Goal: Information Seeking & Learning: Learn about a topic

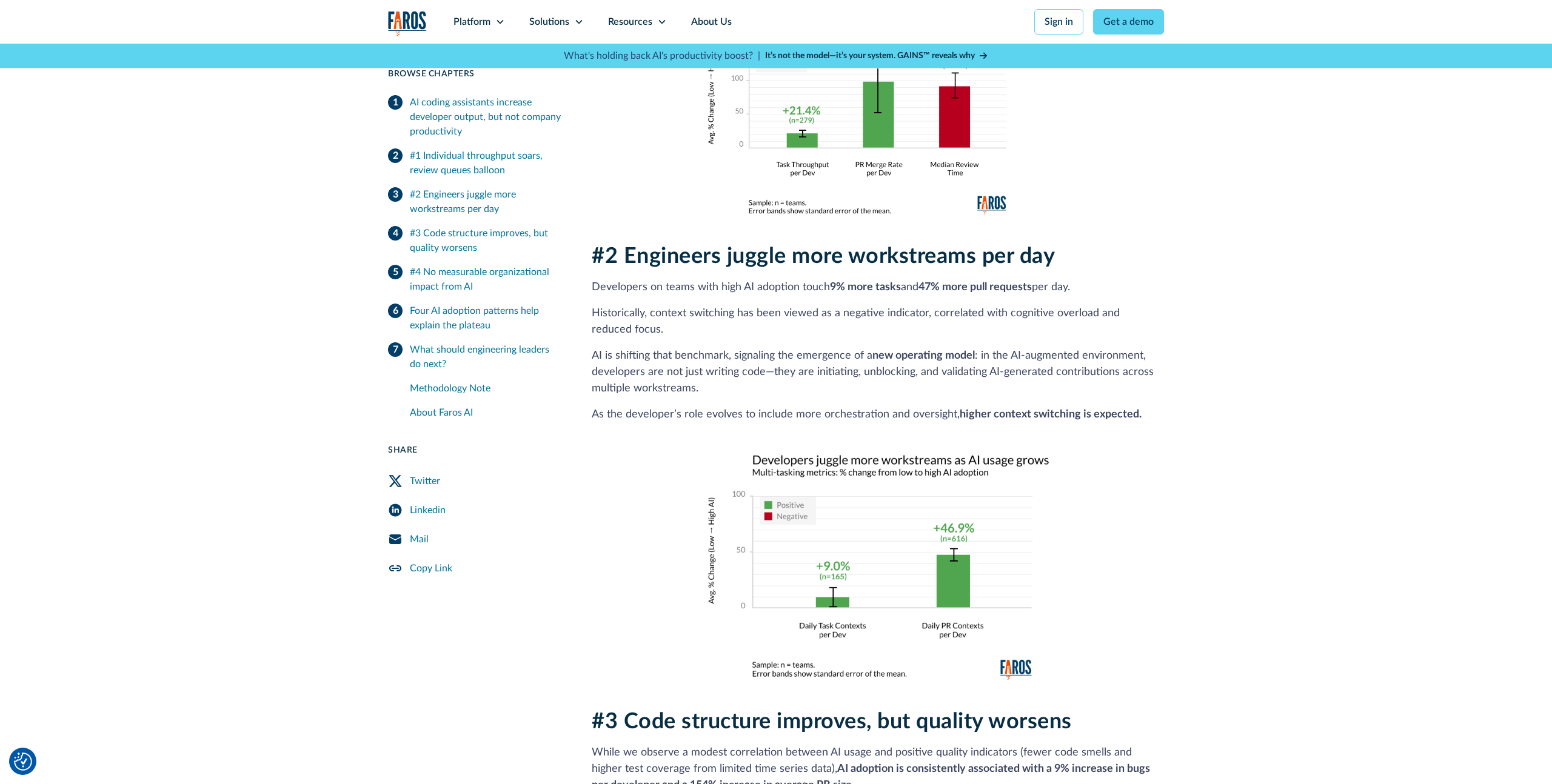
scroll to position [972, 0]
click at [775, 363] on p "AI is shifting that benchmark, signaling the emergence of a new operating model…" at bounding box center [878, 372] width 572 height 49
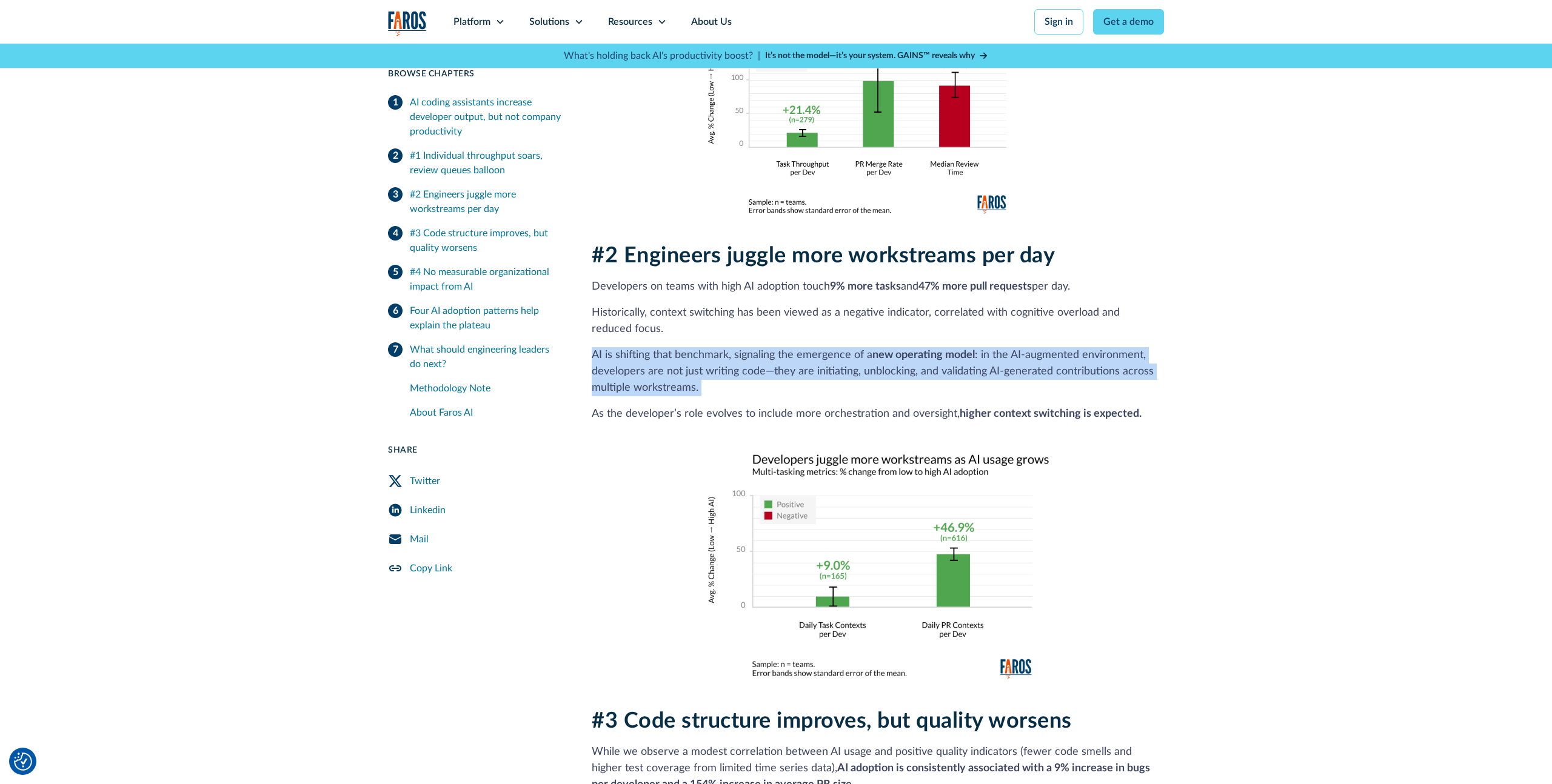
click at [775, 363] on p "AI is shifting that benchmark, signaling the emergence of a new operating model…" at bounding box center [878, 372] width 572 height 49
click at [700, 359] on p "AI is shifting that benchmark, signaling the emergence of a new operating model…" at bounding box center [878, 372] width 572 height 49
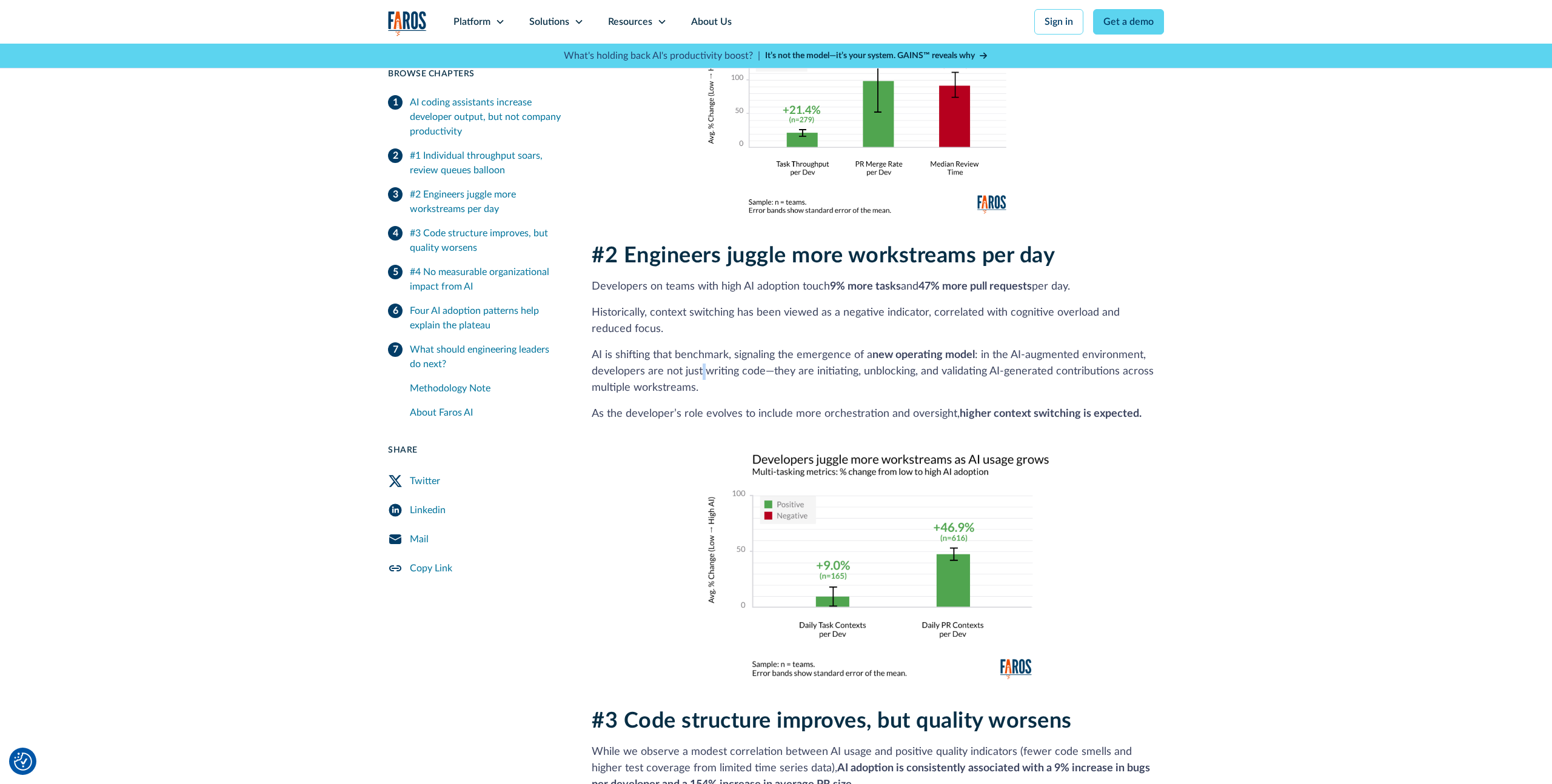
click at [700, 359] on p "AI is shifting that benchmark, signaling the emergence of a new operating model…" at bounding box center [878, 372] width 572 height 49
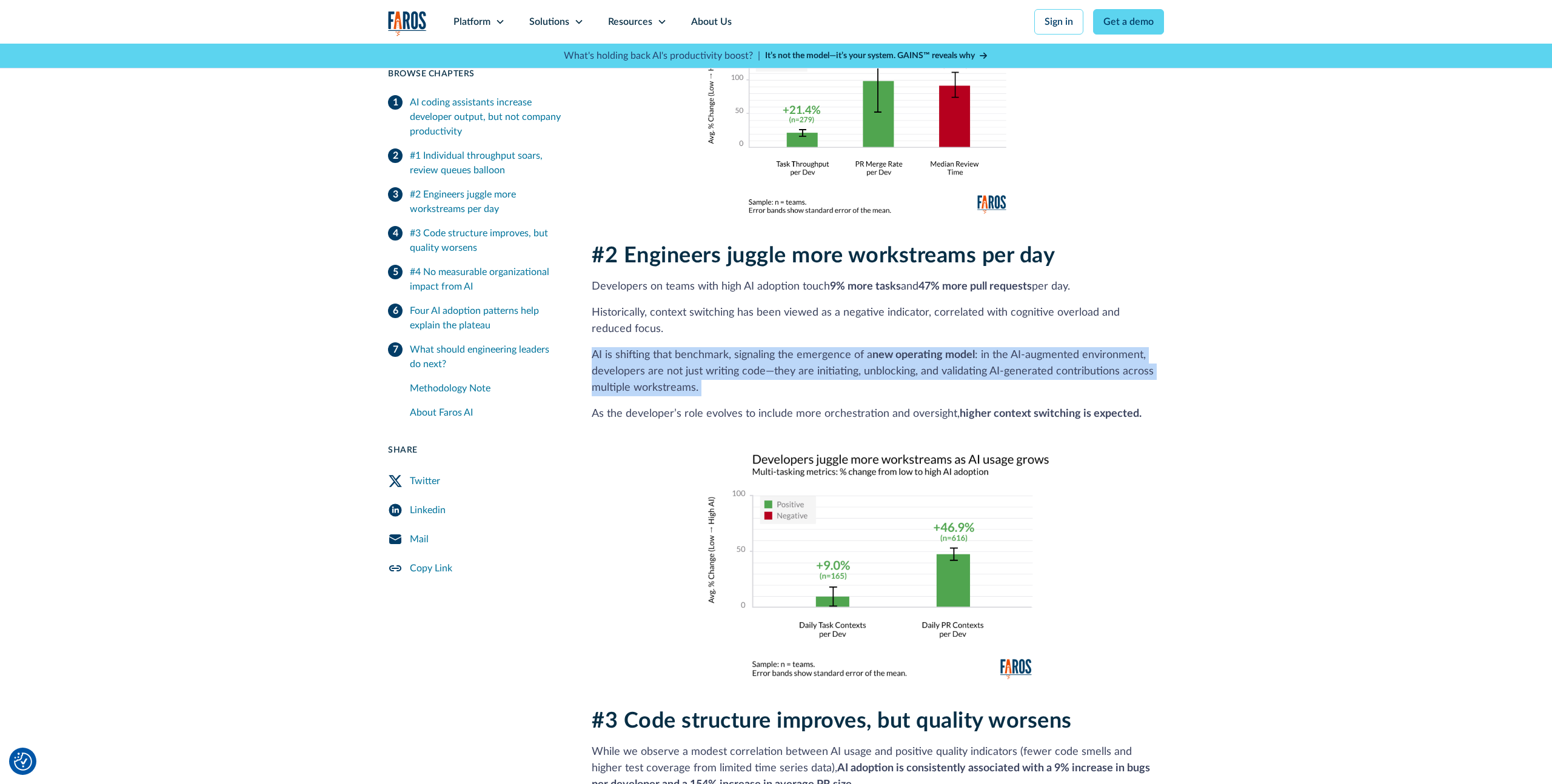
click at [700, 359] on p "AI is shifting that benchmark, signaling the emergence of a new operating model…" at bounding box center [878, 372] width 572 height 49
click at [658, 356] on p "AI is shifting that benchmark, signaling the emergence of a new operating model…" at bounding box center [878, 372] width 572 height 49
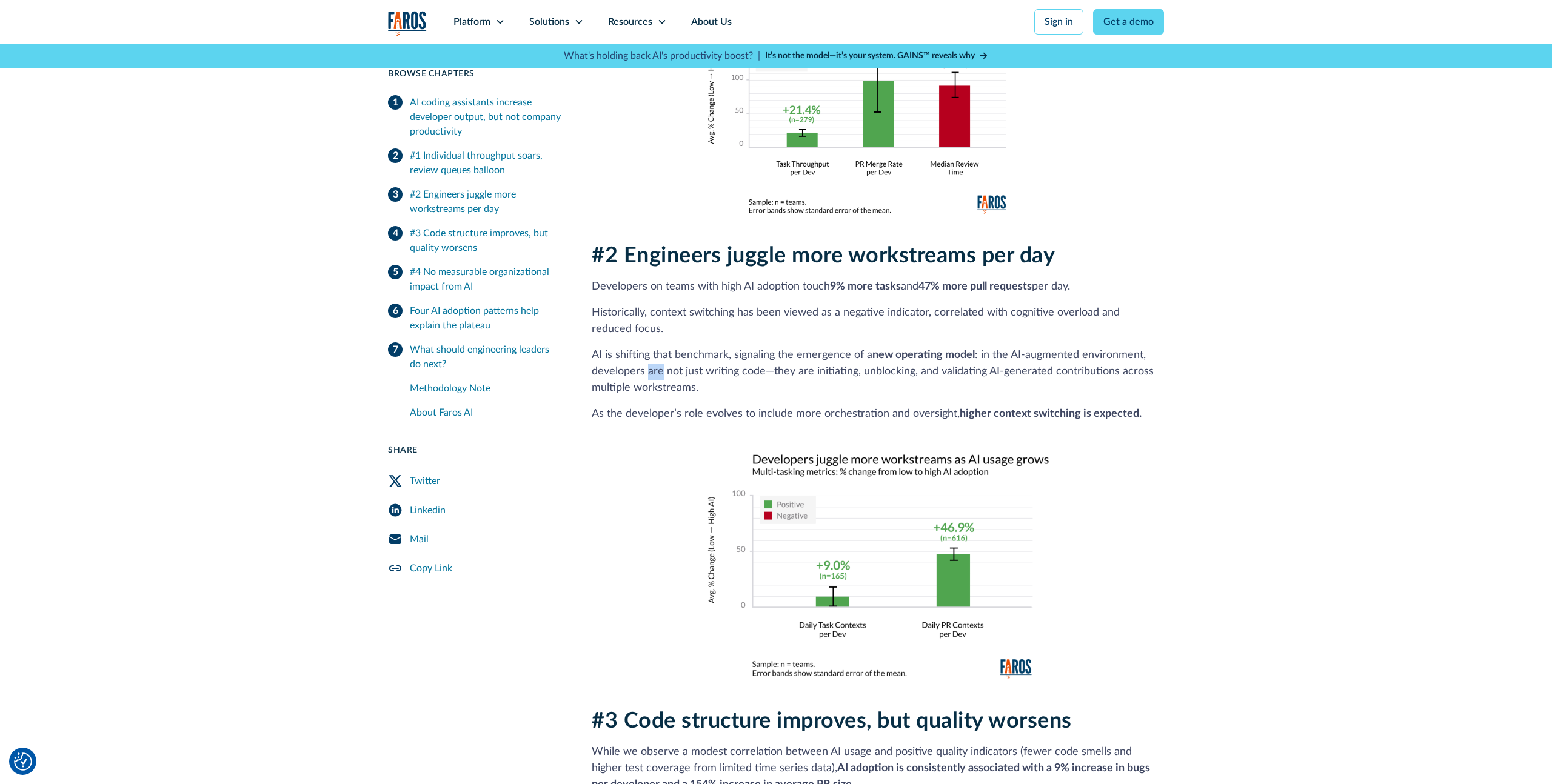
click at [658, 356] on p "AI is shifting that benchmark, signaling the emergence of a new operating model…" at bounding box center [878, 372] width 572 height 49
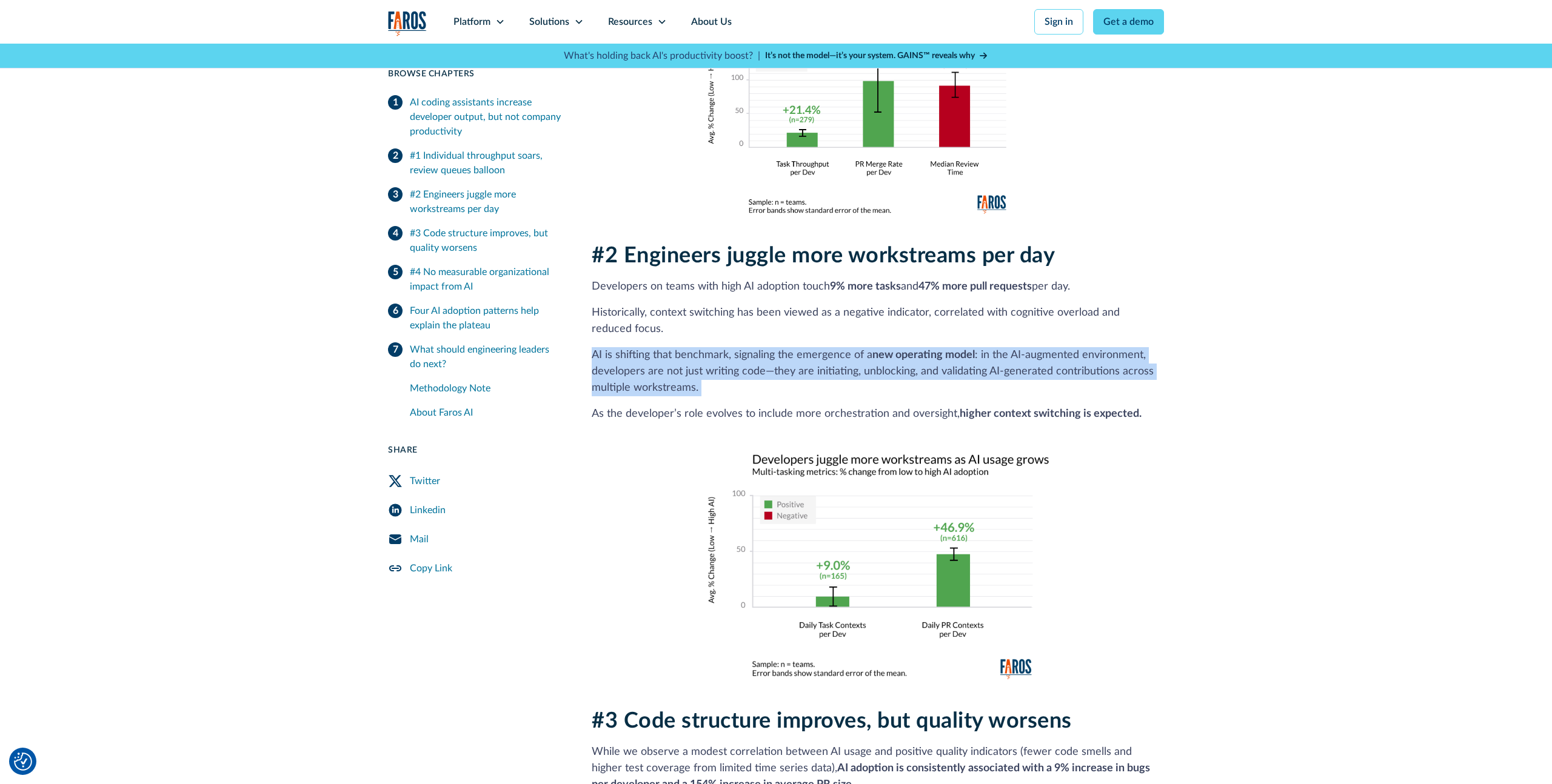
click at [658, 356] on p "AI is shifting that benchmark, signaling the emergence of a new operating model…" at bounding box center [878, 372] width 572 height 49
click at [726, 358] on p "AI is shifting that benchmark, signaling the emergence of a new operating model…" at bounding box center [878, 372] width 572 height 49
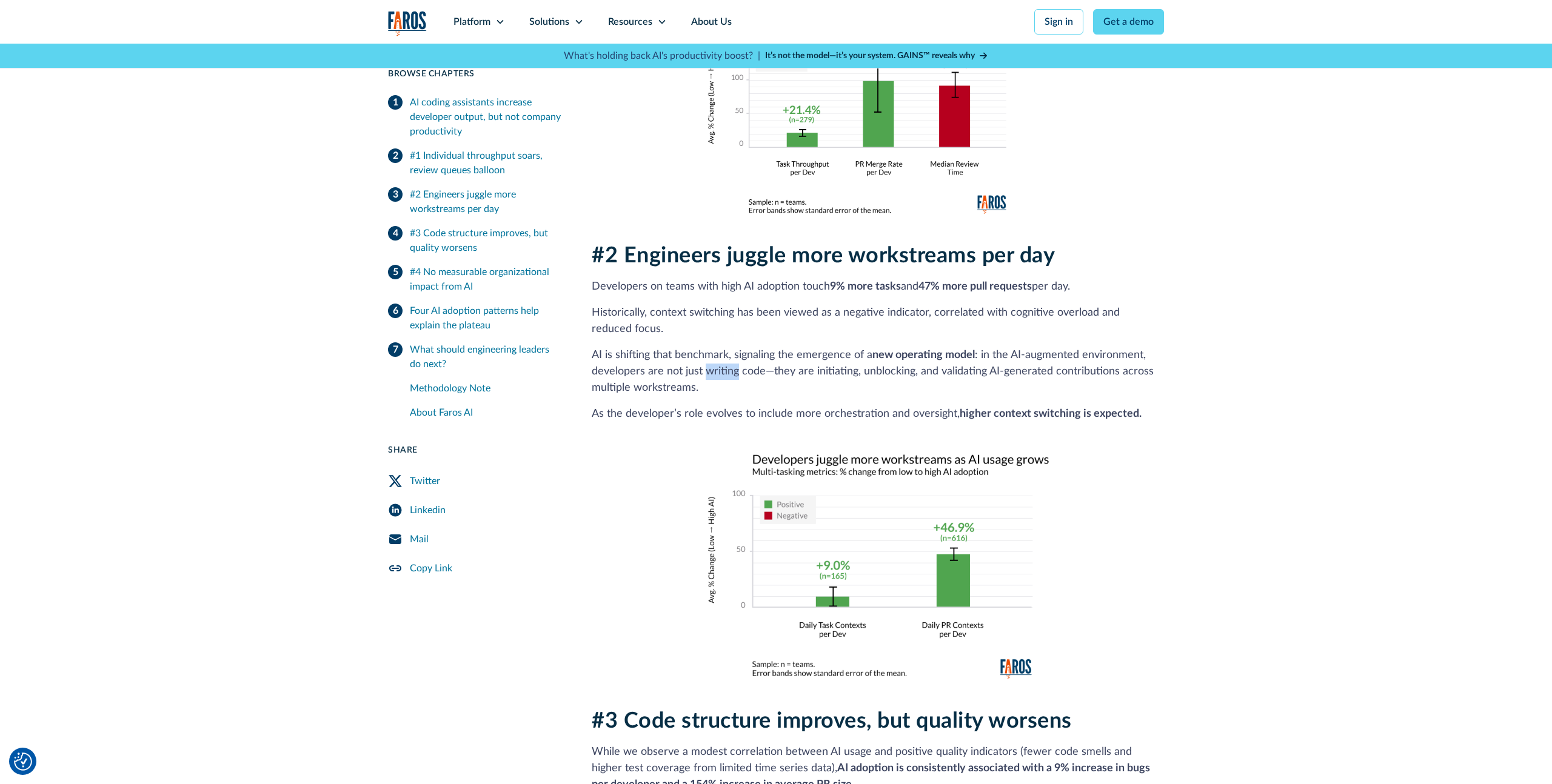
click at [726, 358] on p "AI is shifting that benchmark, signaling the emergence of a new operating model…" at bounding box center [878, 372] width 572 height 49
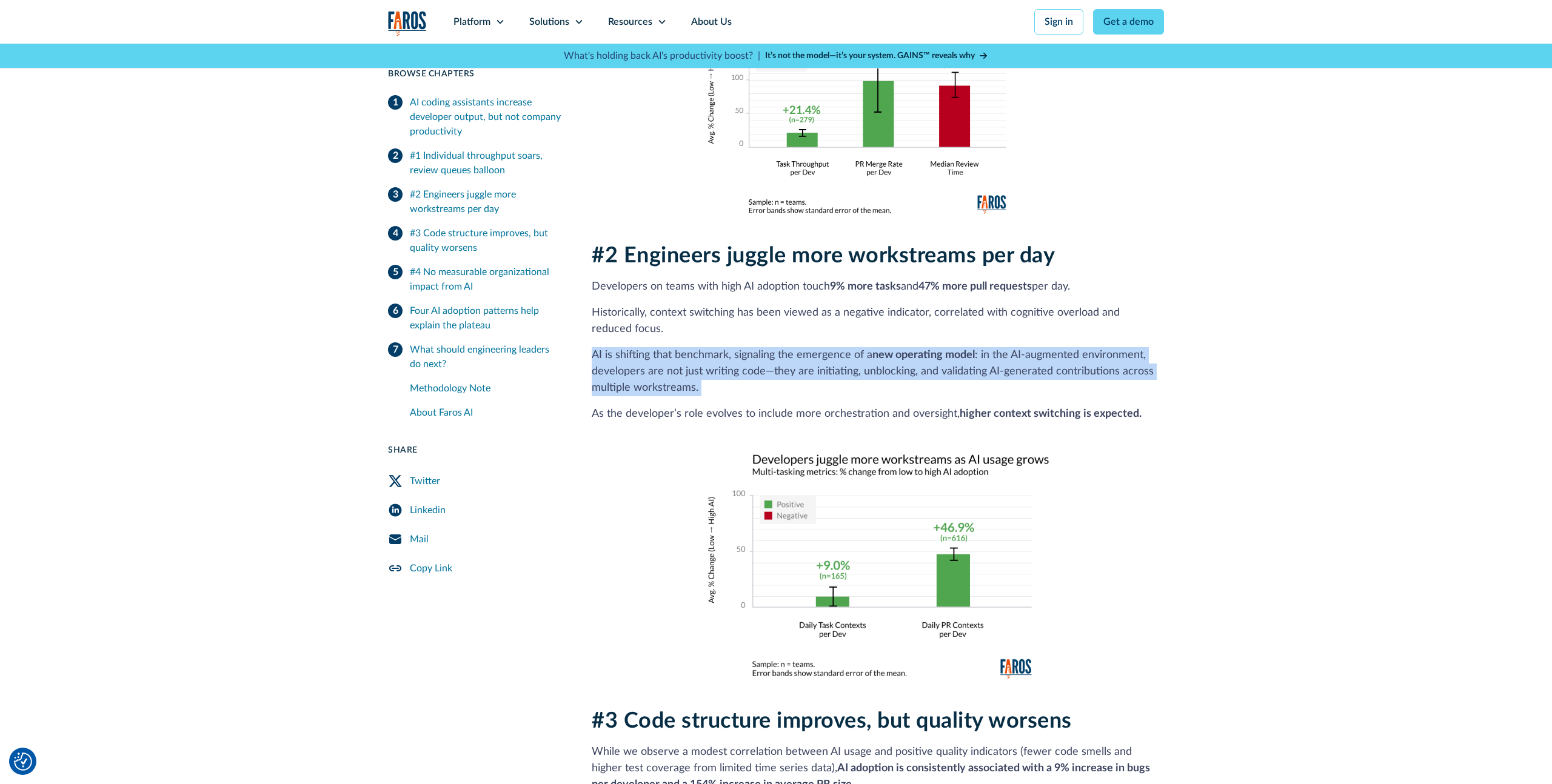
click at [726, 358] on p "AI is shifting that benchmark, signaling the emergence of a new operating model…" at bounding box center [878, 372] width 572 height 49
click at [760, 358] on p "AI is shifting that benchmark, signaling the emergence of a new operating model…" at bounding box center [878, 372] width 572 height 49
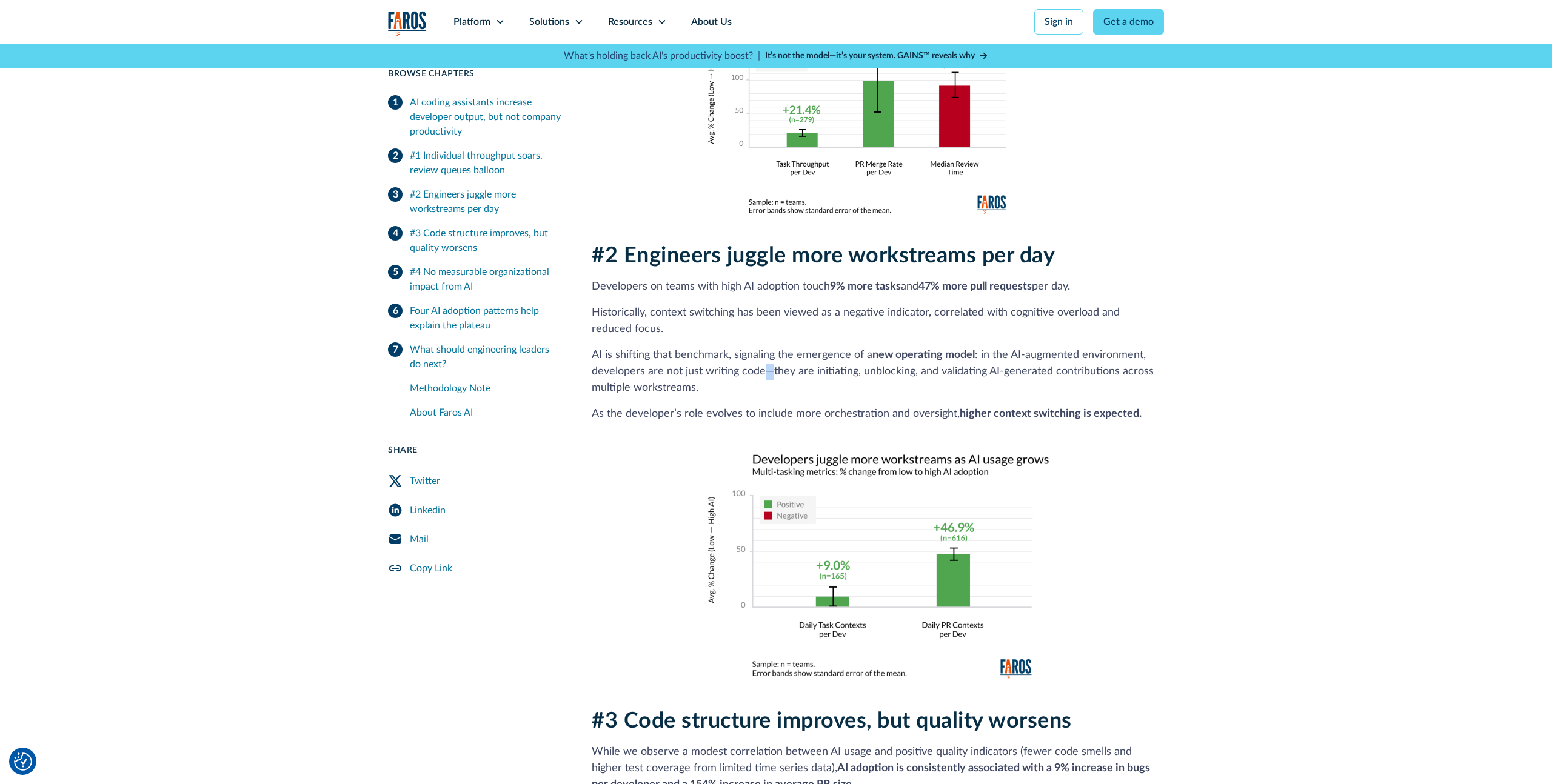
click at [760, 358] on p "AI is shifting that benchmark, signaling the emergence of a new operating model…" at bounding box center [878, 372] width 572 height 49
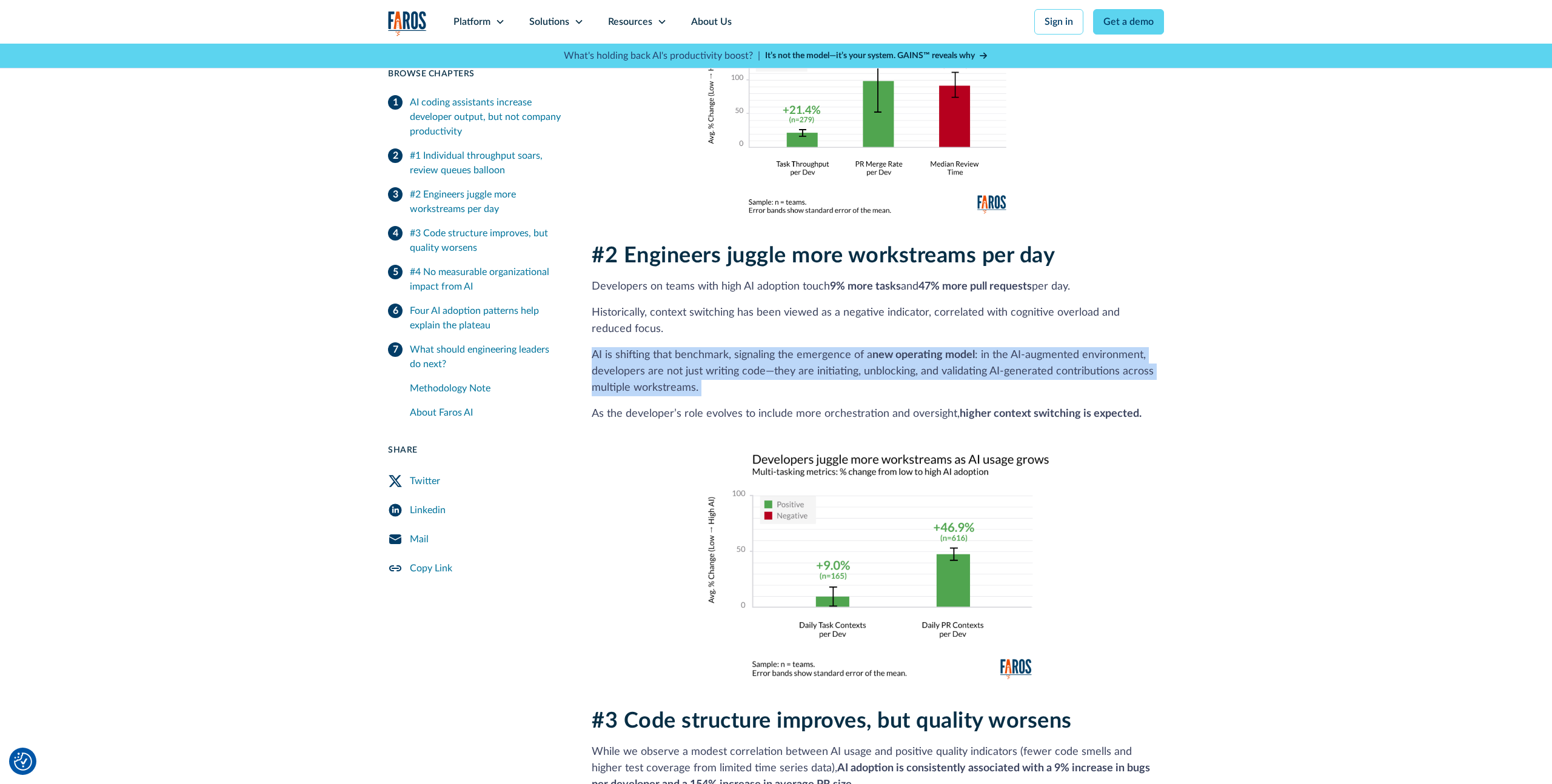
click at [760, 358] on p "AI is shifting that benchmark, signaling the emergence of a new operating model…" at bounding box center [878, 372] width 572 height 49
click at [837, 358] on p "AI is shifting that benchmark, signaling the emergence of a new operating model…" at bounding box center [878, 372] width 572 height 49
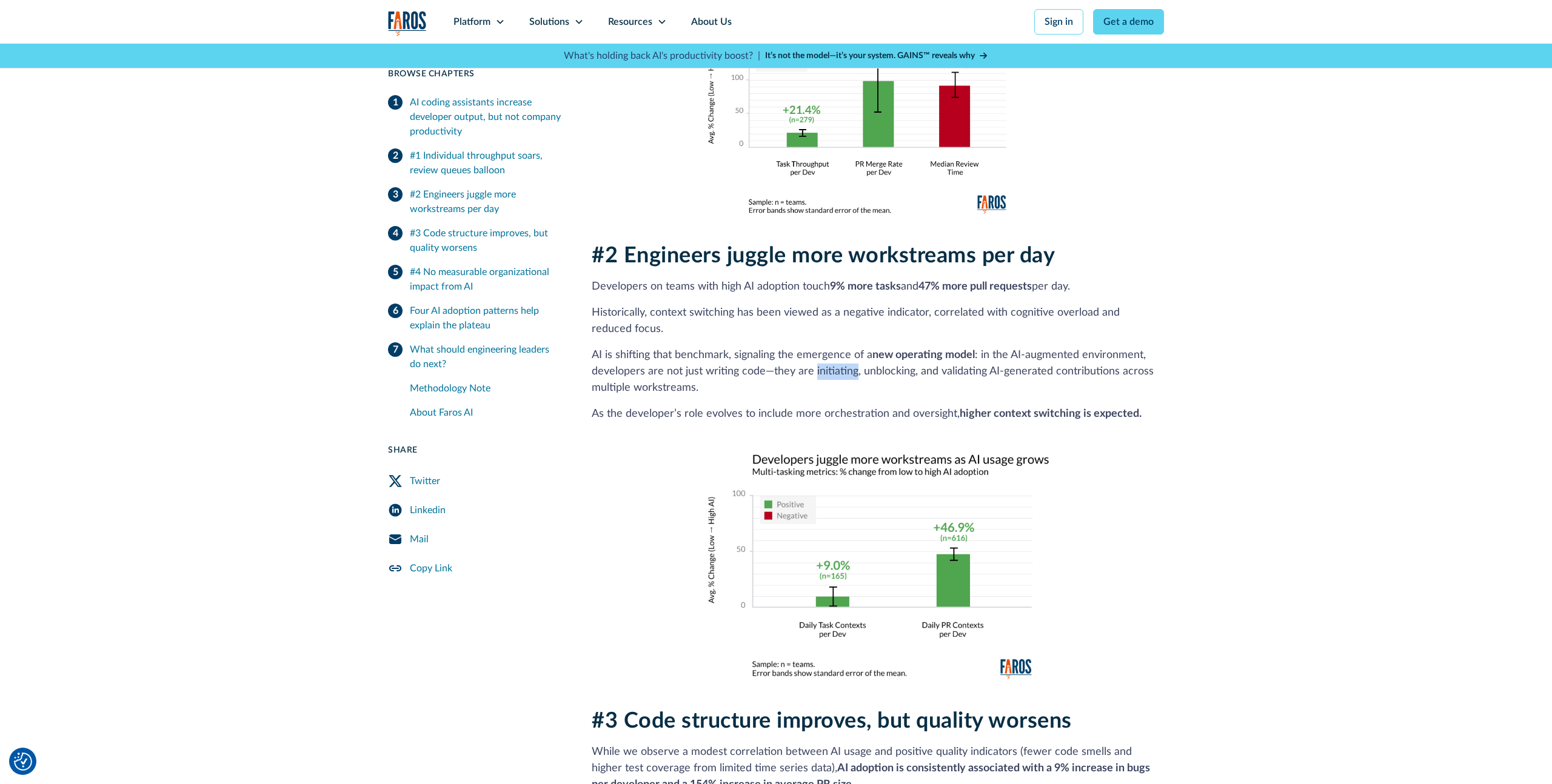
click at [837, 358] on p "AI is shifting that benchmark, signaling the emergence of a new operating model…" at bounding box center [878, 372] width 572 height 49
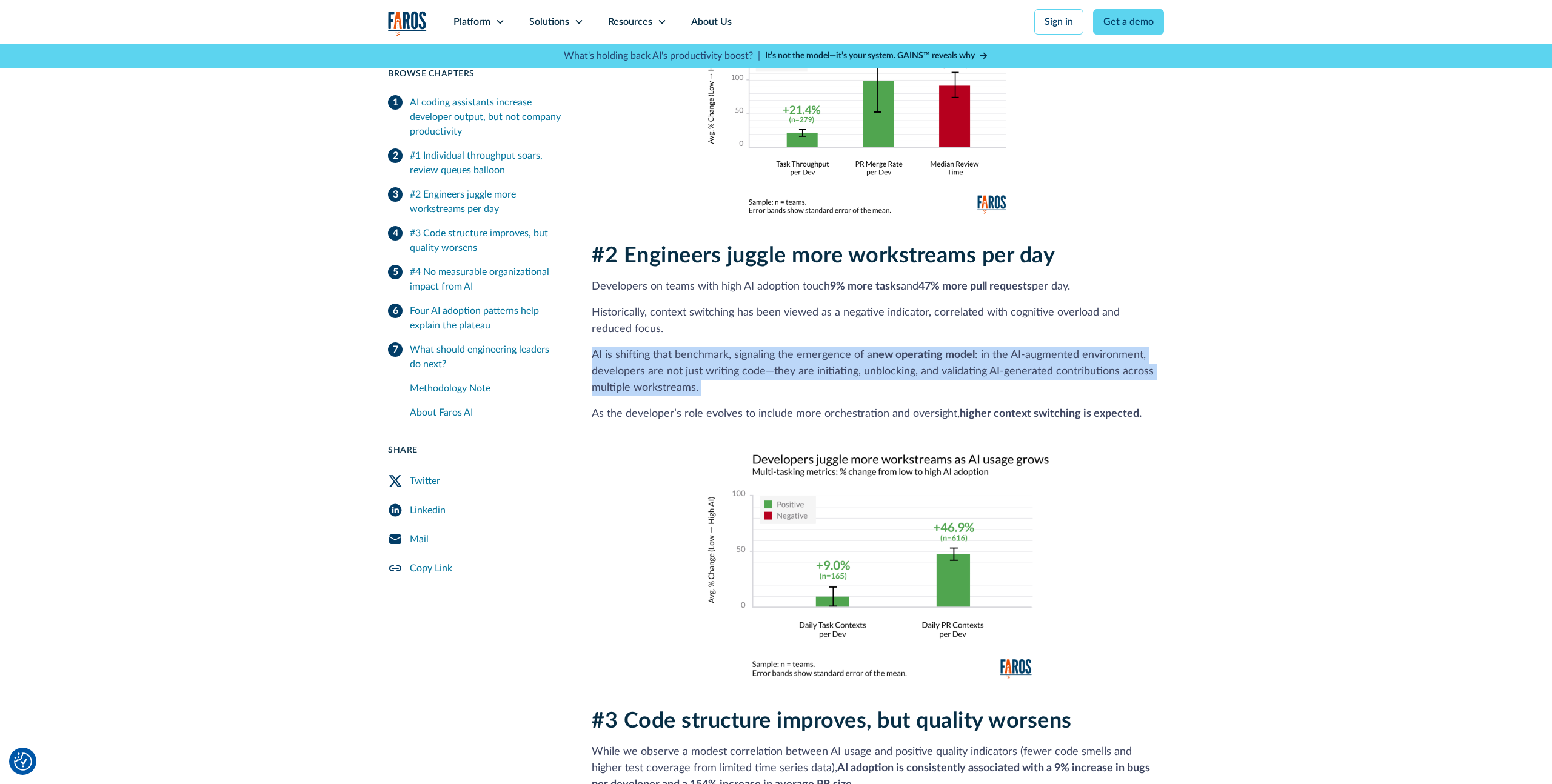
click at [837, 358] on p "AI is shifting that benchmark, signaling the emergence of a new operating model…" at bounding box center [878, 372] width 572 height 49
click at [874, 351] on p "AI is shifting that benchmark, signaling the emergence of a new operating model…" at bounding box center [878, 372] width 572 height 49
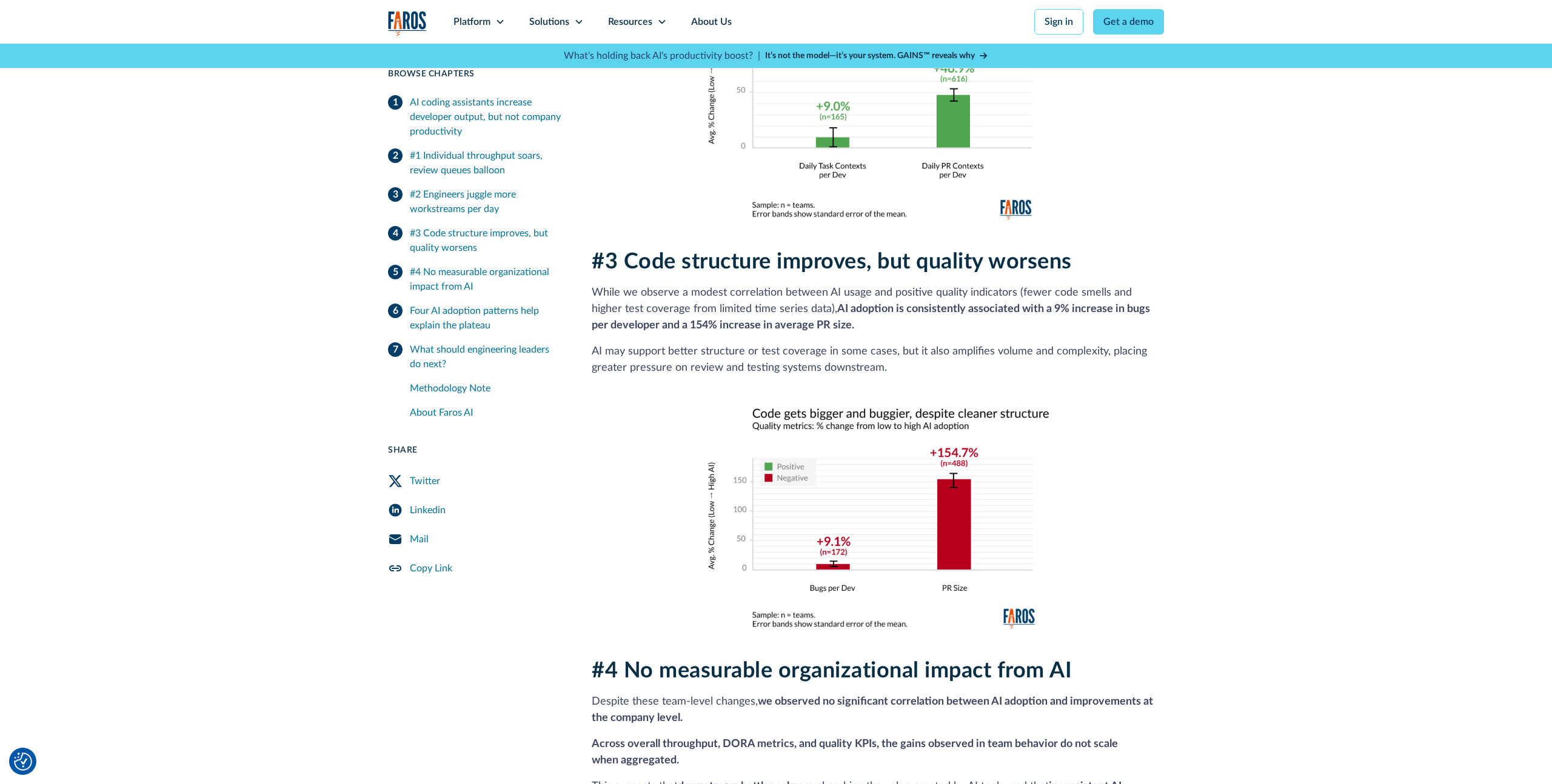
scroll to position [1551, 0]
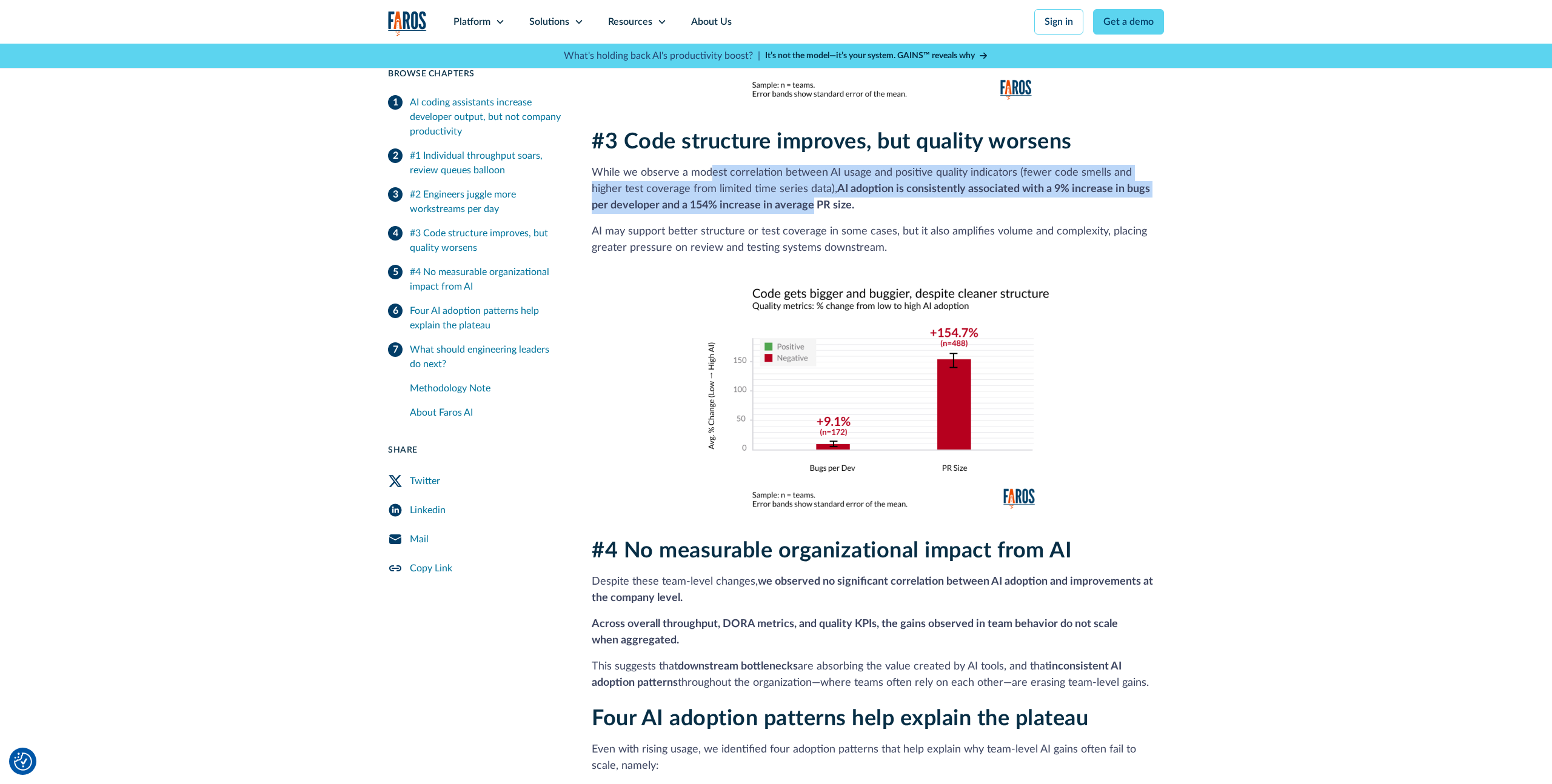
drag, startPoint x: 708, startPoint y: 160, endPoint x: 794, endPoint y: 184, distance: 89.3
click at [794, 184] on p "While we observe a modest correlation between AI usage and positive quality ind…" at bounding box center [878, 189] width 572 height 49
click at [791, 186] on strong "AI adoption is consistently associated with a 9% increase in bugs per developer…" at bounding box center [871, 197] width 558 height 27
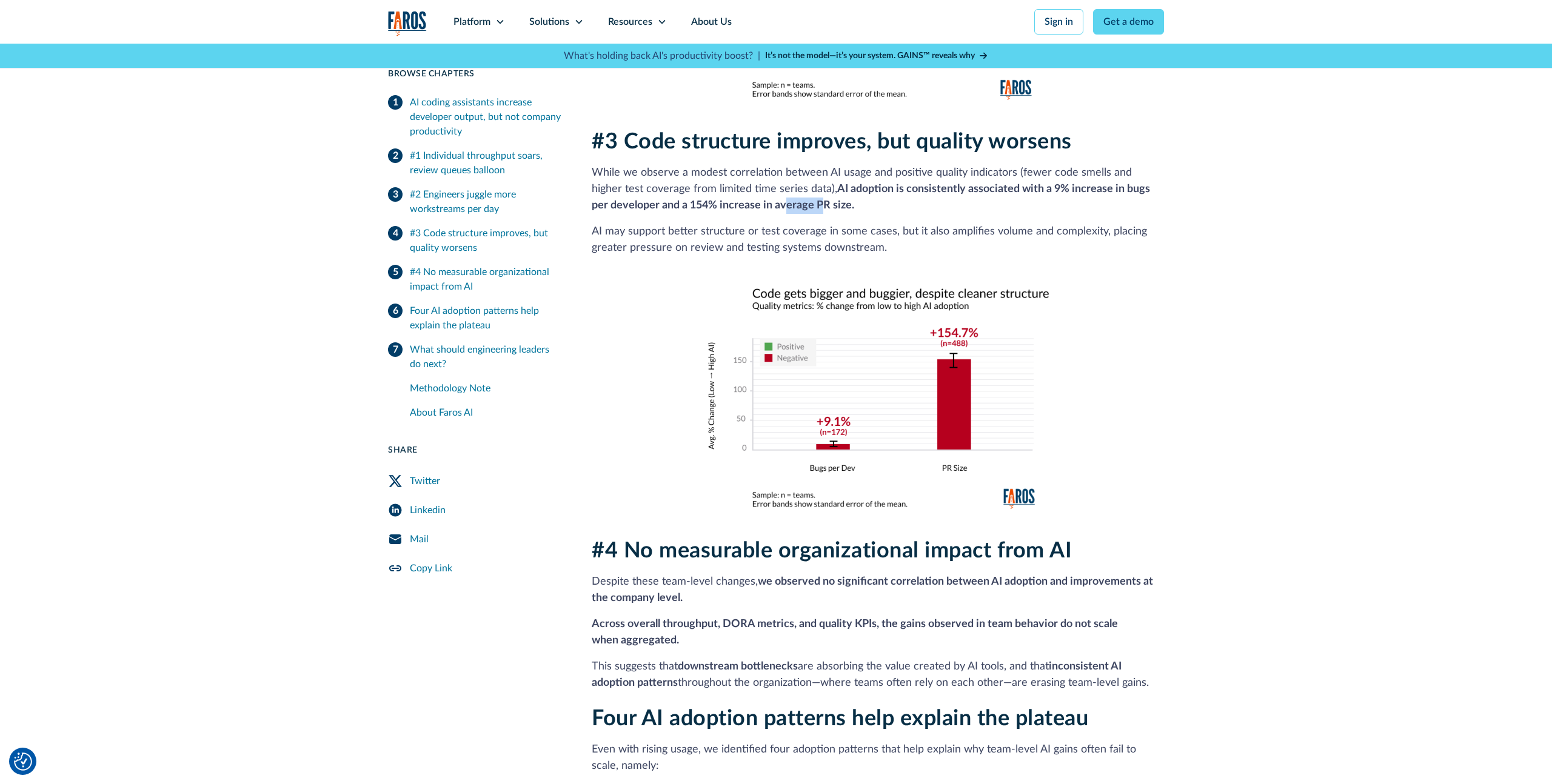
drag, startPoint x: 765, startPoint y: 186, endPoint x: 801, endPoint y: 188, distance: 36.1
click at [801, 188] on strong "AI adoption is consistently associated with a 9% increase in bugs per developer…" at bounding box center [871, 197] width 558 height 27
drag, startPoint x: 667, startPoint y: 190, endPoint x: 846, endPoint y: 189, distance: 179.0
click at [846, 189] on p "While we observe a modest correlation between AI usage and positive quality ind…" at bounding box center [878, 189] width 572 height 49
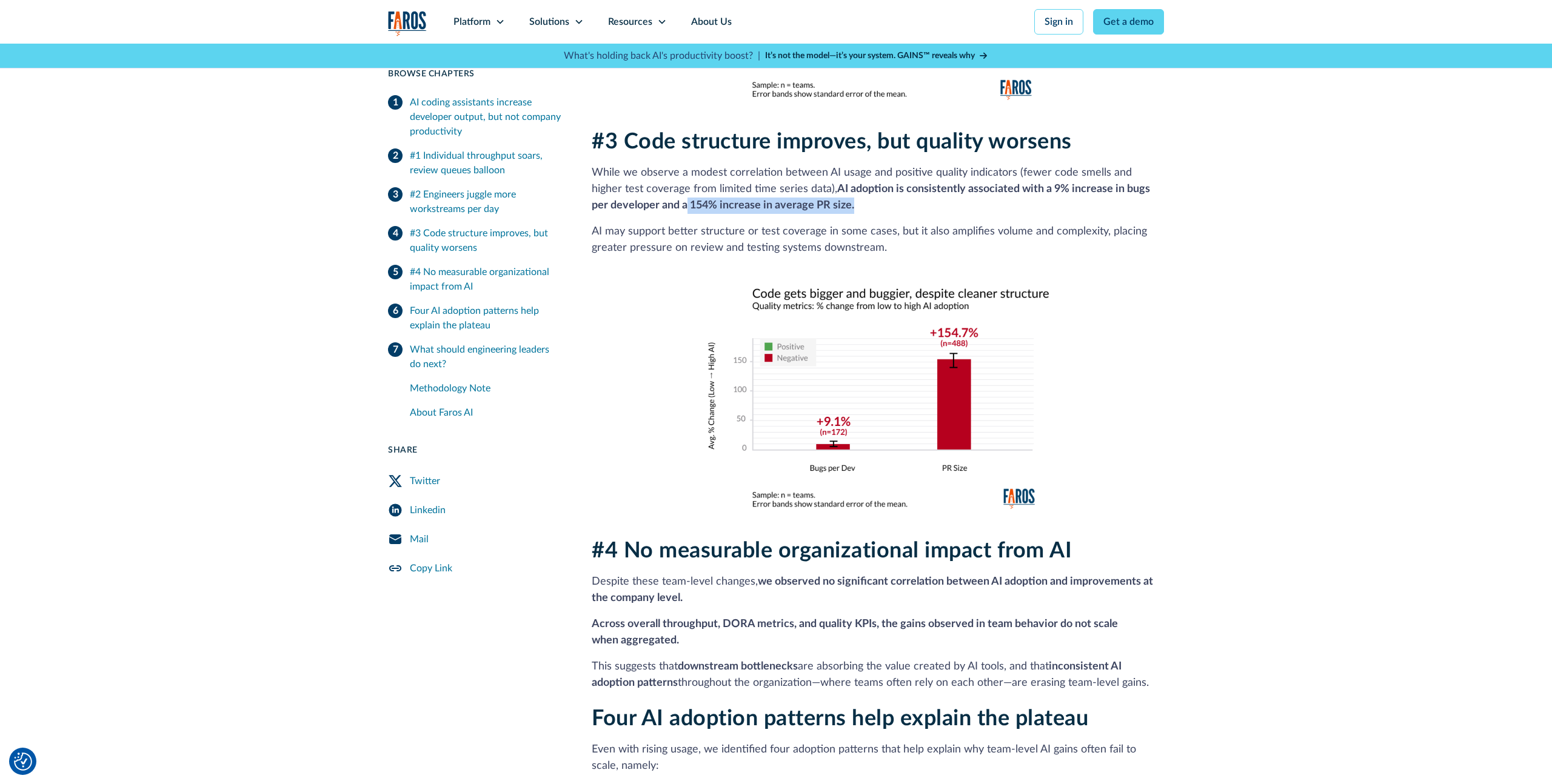
click at [846, 189] on p "While we observe a modest correlation between AI usage and positive quality ind…" at bounding box center [878, 189] width 572 height 49
drag, startPoint x: 855, startPoint y: 190, endPoint x: 804, endPoint y: 177, distance: 52.6
click at [804, 177] on p "While we observe a modest correlation between AI usage and positive quality ind…" at bounding box center [878, 189] width 572 height 49
click at [804, 184] on strong "AI adoption is consistently associated with a 9% increase in bugs per developer…" at bounding box center [871, 197] width 558 height 27
drag, startPoint x: 804, startPoint y: 173, endPoint x: 848, endPoint y: 193, distance: 48.3
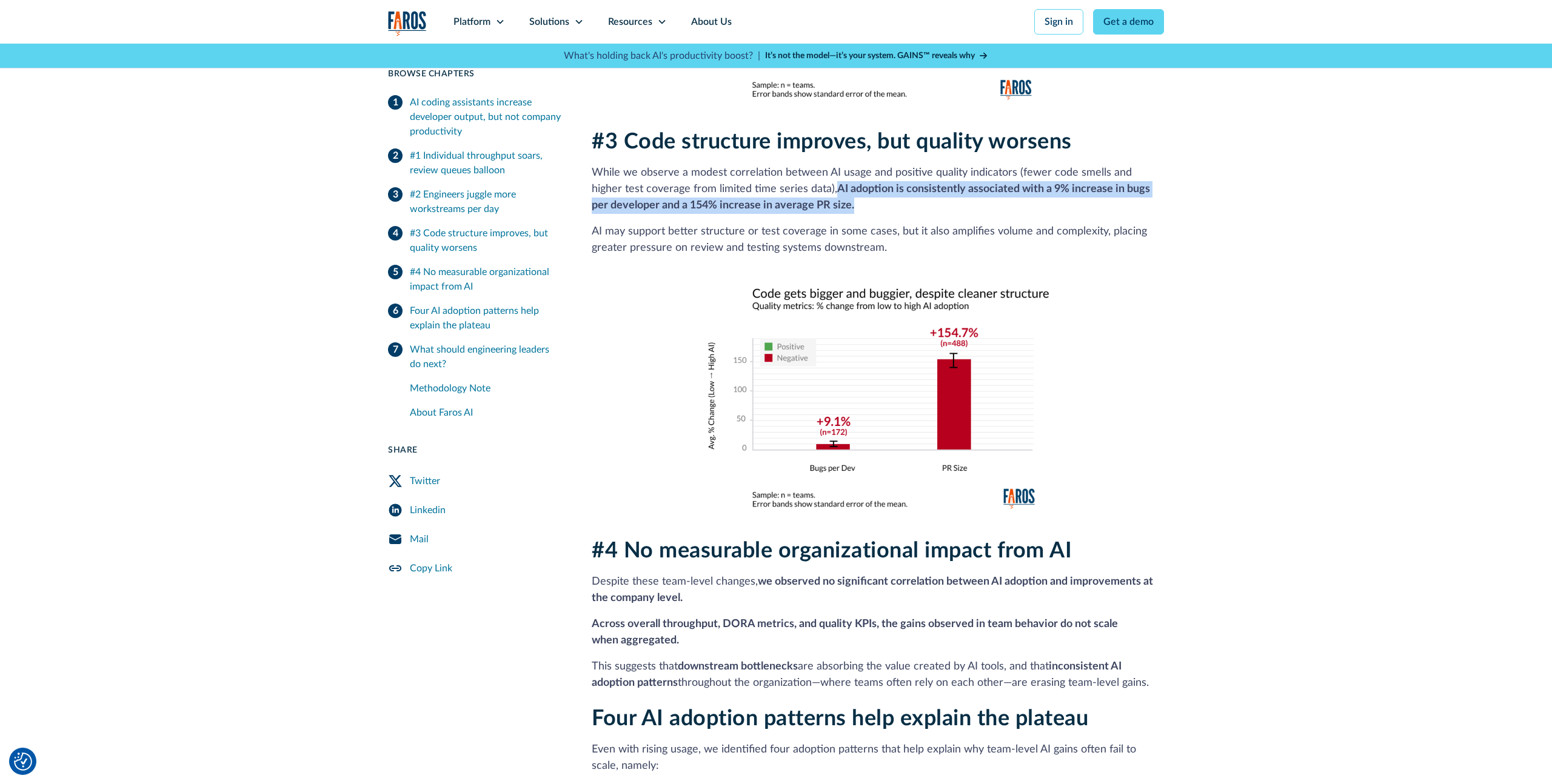
click at [848, 193] on p "While we observe a modest correlation between AI usage and positive quality ind…" at bounding box center [878, 189] width 572 height 49
drag, startPoint x: 870, startPoint y: 191, endPoint x: 811, endPoint y: 172, distance: 62.0
click at [811, 172] on p "While we observe a modest correlation between AI usage and positive quality ind…" at bounding box center [878, 189] width 572 height 49
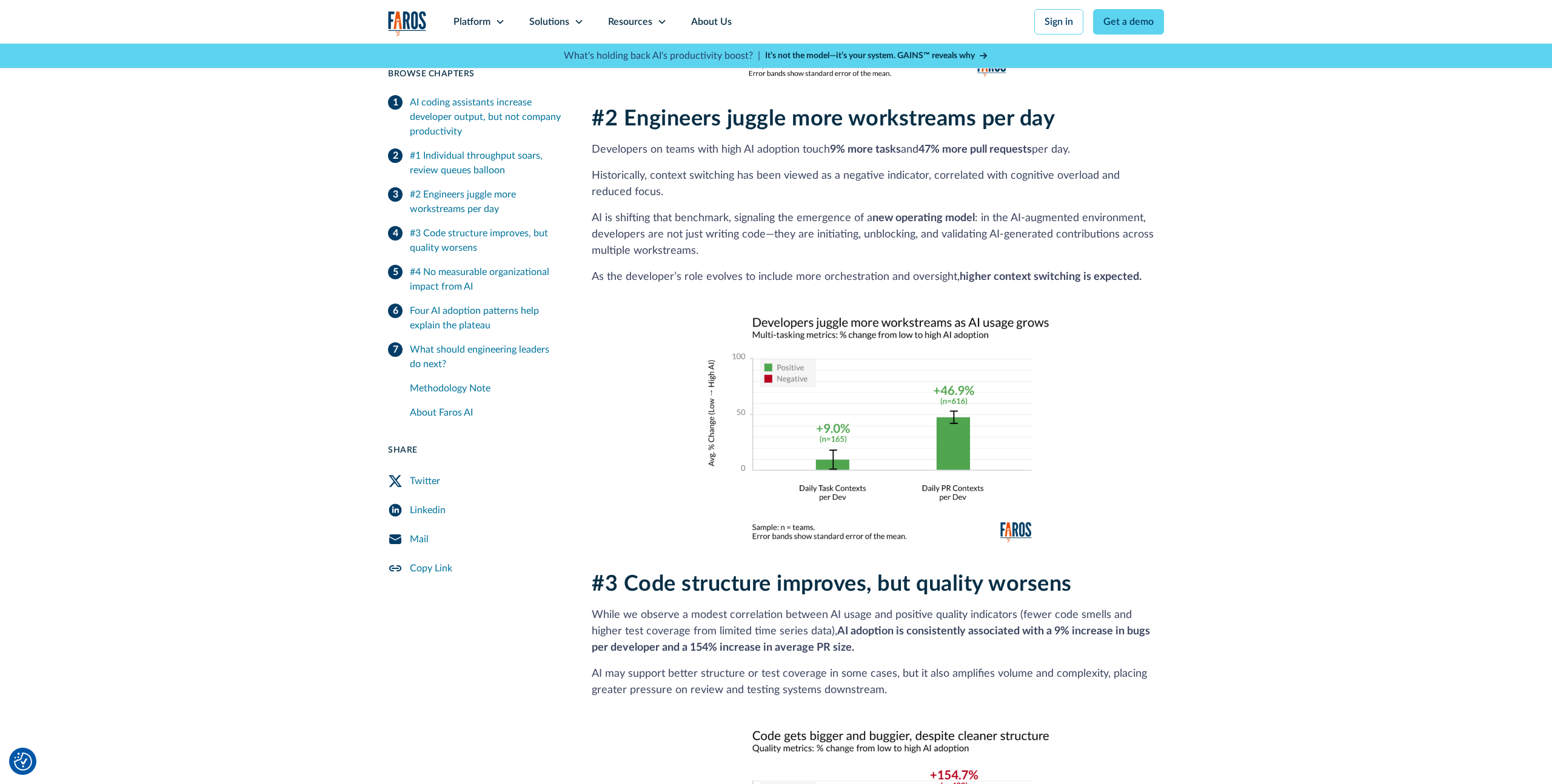
scroll to position [1110, 0]
